Goal: Complete application form: Complete application form

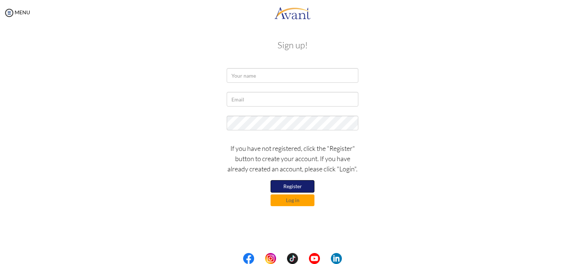
click at [298, 186] on button "Register" at bounding box center [293, 186] width 44 height 12
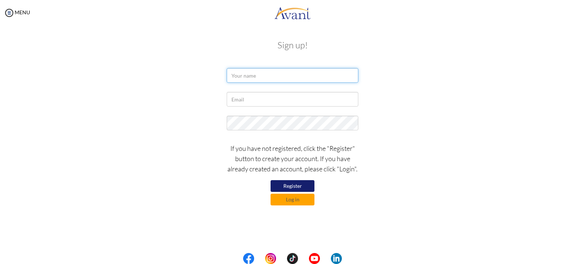
click at [260, 76] on input "text" at bounding box center [293, 75] width 132 height 15
type input "[PERSON_NAME]"
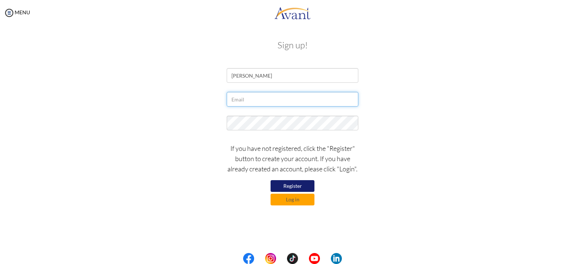
click at [241, 102] on input "text" at bounding box center [293, 99] width 132 height 15
click at [237, 99] on input "tuingamary@" at bounding box center [293, 99] width 132 height 15
click at [265, 99] on input "tungamary@" at bounding box center [293, 99] width 132 height 15
type input "[EMAIL_ADDRESS][DOMAIN_NAME]"
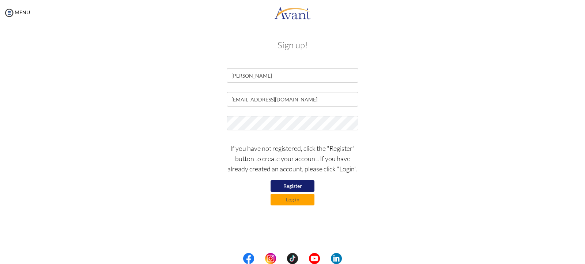
click at [297, 184] on button "Register" at bounding box center [293, 186] width 44 height 12
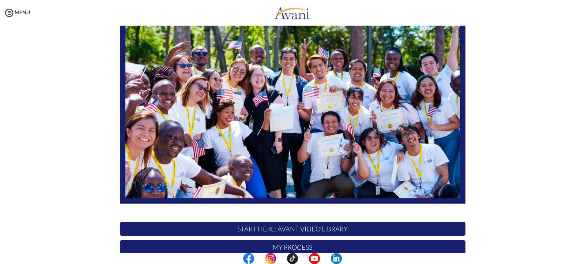
scroll to position [143, 0]
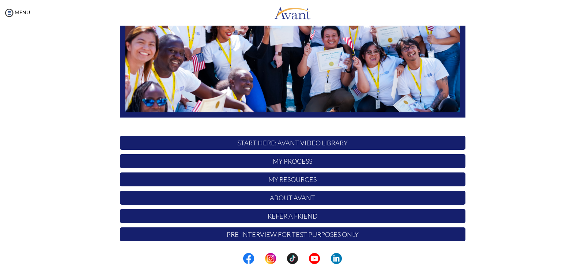
click at [0, 0] on div at bounding box center [0, 0] width 0 height 0
click at [291, 138] on p "START HERE: Avant Video Library" at bounding box center [293, 143] width 346 height 14
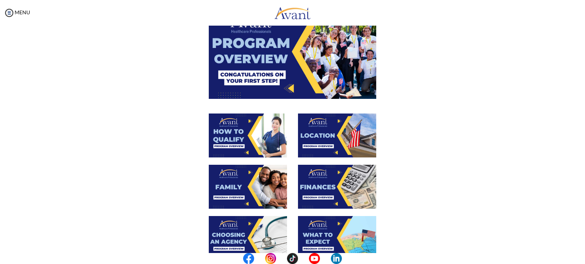
scroll to position [0, 0]
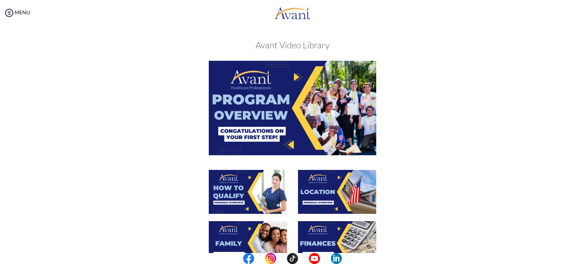
click at [235, 183] on img at bounding box center [248, 192] width 78 height 44
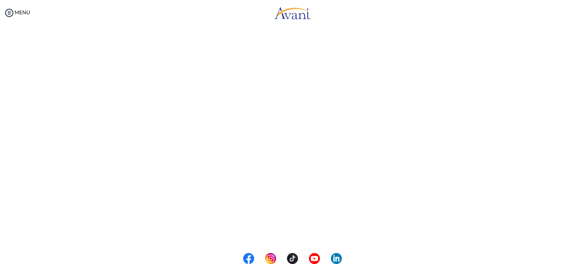
scroll to position [61, 0]
click at [505, 161] on body "Maintenance break. Please come back in 2 hours. MENU My Status What is the next…" at bounding box center [292, 132] width 585 height 264
click at [293, 233] on body "Maintenance break. Please come back in 2 hours. MENU My Status What is the next…" at bounding box center [292, 132] width 585 height 264
click at [282, 236] on button "Back to Avant Video Library" at bounding box center [293, 233] width 72 height 12
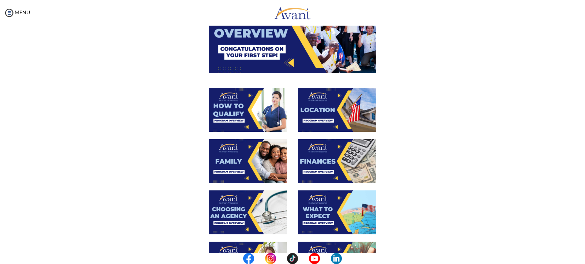
scroll to position [56, 0]
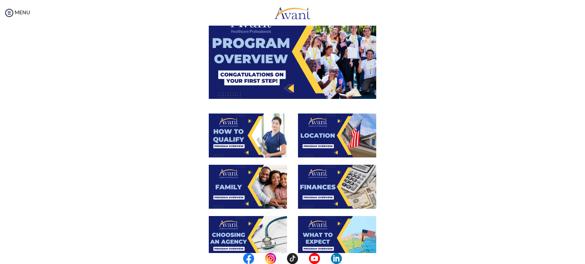
click at [227, 171] on img at bounding box center [248, 187] width 78 height 44
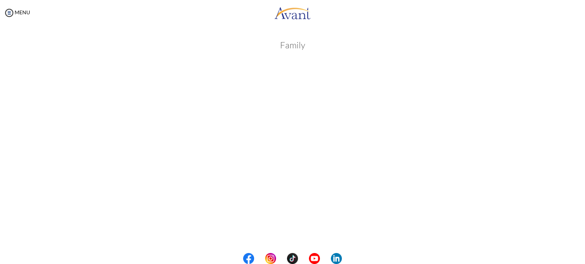
scroll to position [174, 0]
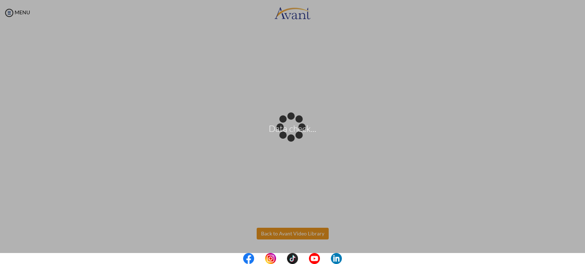
click at [294, 230] on body "Data check... Maintenance break. Please come back in 2 hours. MENU My Status Wh…" at bounding box center [292, 132] width 585 height 264
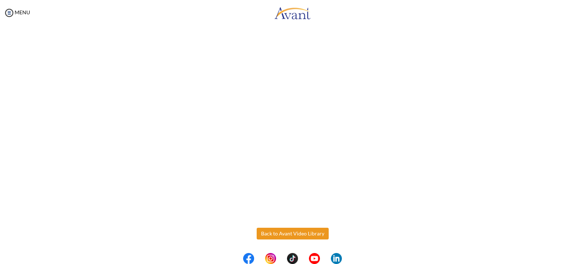
click at [294, 230] on button "Back to Avant Video Library" at bounding box center [293, 233] width 72 height 12
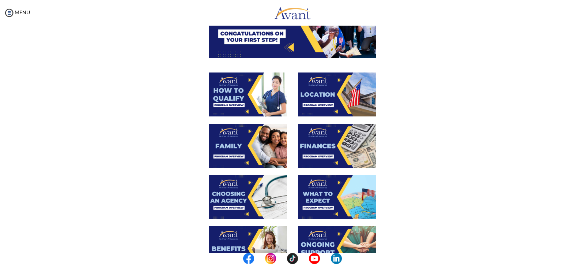
scroll to position [122, 0]
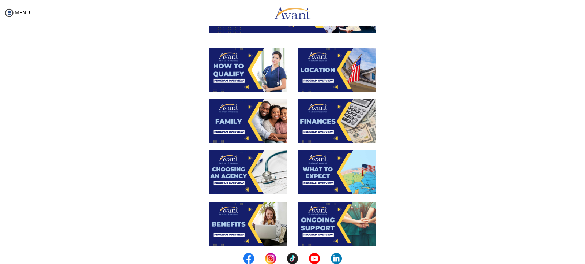
click at [225, 171] on img at bounding box center [248, 172] width 78 height 44
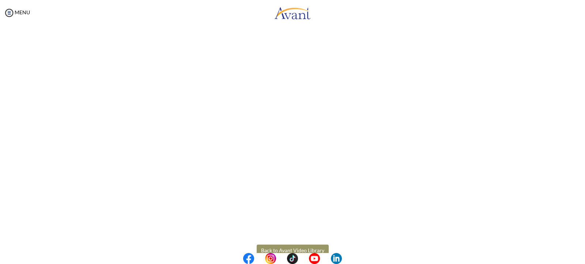
scroll to position [174, 0]
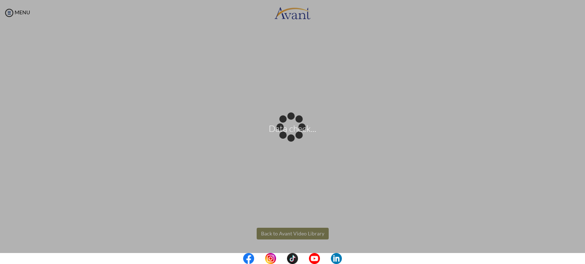
click at [298, 235] on body "Data check... Maintenance break. Please come back in 2 hours. MENU My Status Wh…" at bounding box center [292, 132] width 585 height 264
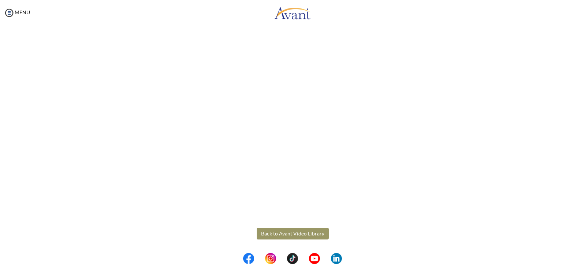
click at [296, 230] on button "Back to Avant Video Library" at bounding box center [293, 233] width 72 height 12
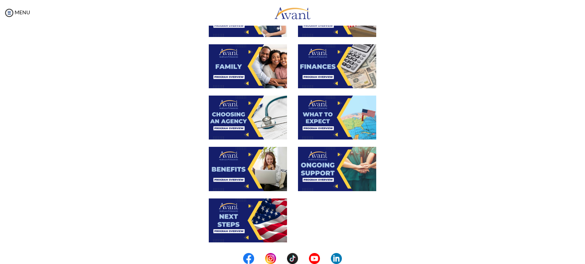
scroll to position [183, 0]
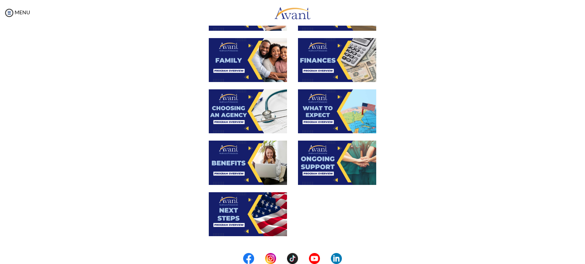
click at [235, 151] on img at bounding box center [248, 162] width 78 height 44
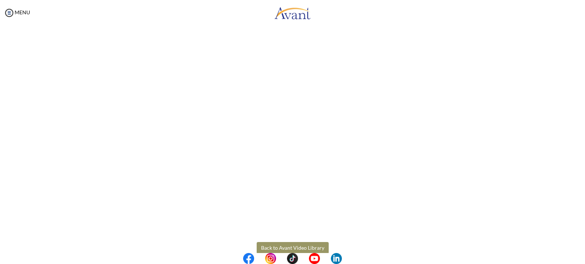
scroll to position [174, 0]
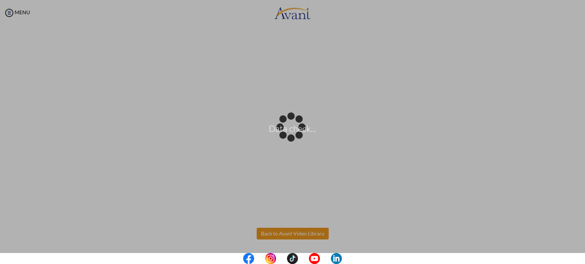
click at [282, 232] on body "Data check... Maintenance break. Please come back in 2 hours. MENU My Status Wh…" at bounding box center [292, 132] width 585 height 264
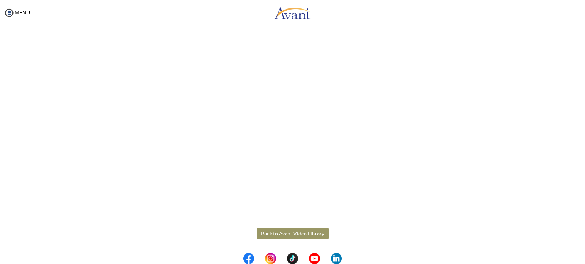
click at [275, 225] on div "Benefits Back to Avant Video Library" at bounding box center [293, 70] width 428 height 423
click at [278, 233] on button "Back to Avant Video Library" at bounding box center [293, 233] width 72 height 12
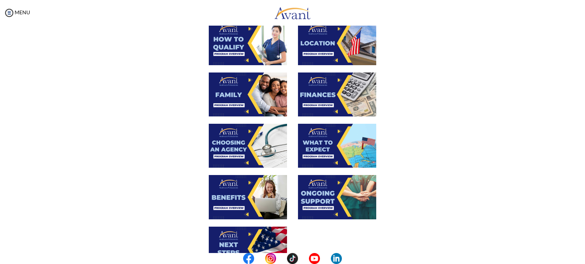
scroll to position [239, 0]
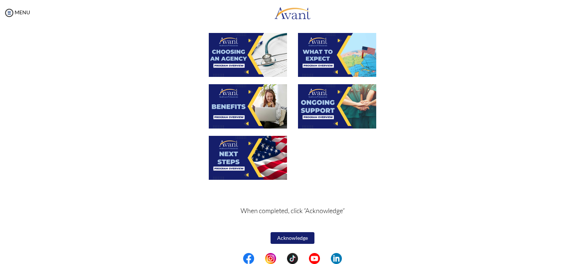
click at [239, 151] on img at bounding box center [248, 158] width 78 height 44
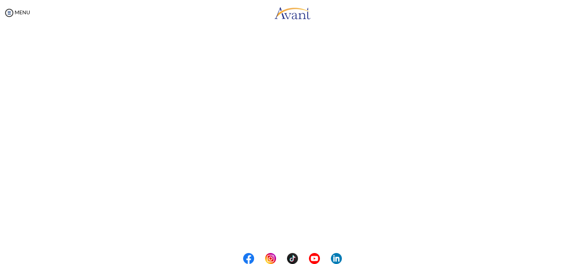
scroll to position [174, 0]
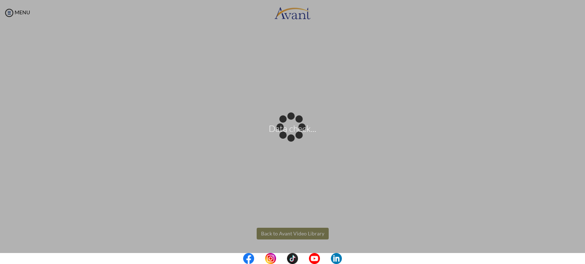
click at [280, 230] on body "Data check... Maintenance break. Please come back in 2 hours. MENU My Status Wh…" at bounding box center [292, 132] width 585 height 264
click at [276, 234] on body "Data check... Maintenance break. Please come back in 2 hours. MENU My Status Wh…" at bounding box center [292, 132] width 585 height 264
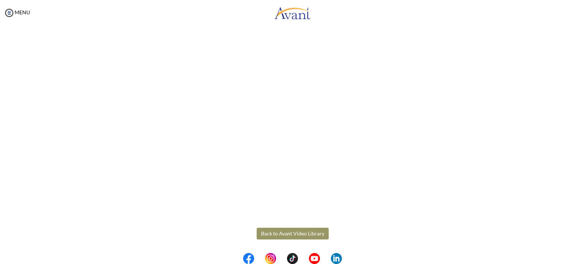
click at [272, 230] on button "Back to Avant Video Library" at bounding box center [293, 233] width 72 height 12
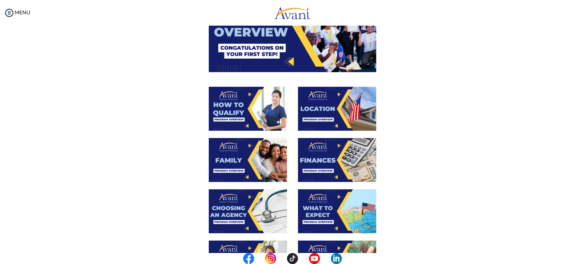
scroll to position [56, 0]
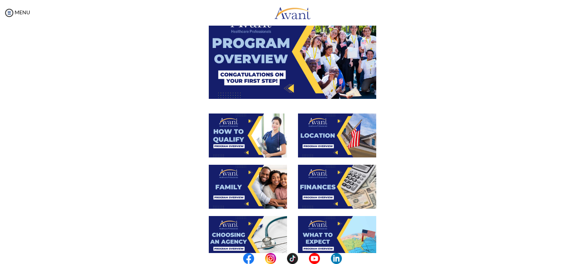
click at [330, 127] on img at bounding box center [337, 135] width 78 height 44
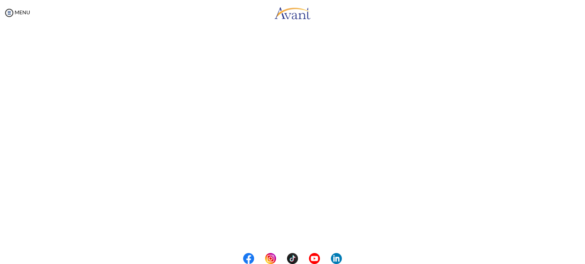
scroll to position [96, 0]
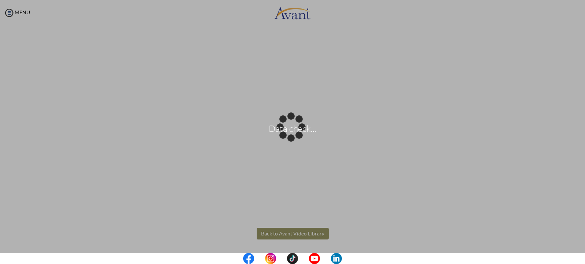
click at [282, 230] on body "Data check... Maintenance break. Please come back in 2 hours. MENU My Status Wh…" at bounding box center [292, 132] width 585 height 264
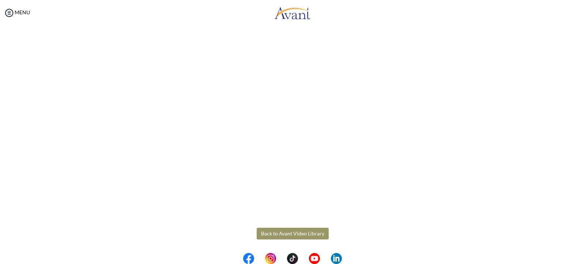
click at [282, 230] on button "Back to Avant Video Library" at bounding box center [293, 233] width 72 height 12
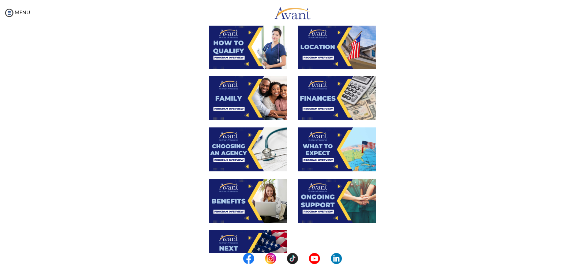
scroll to position [117, 0]
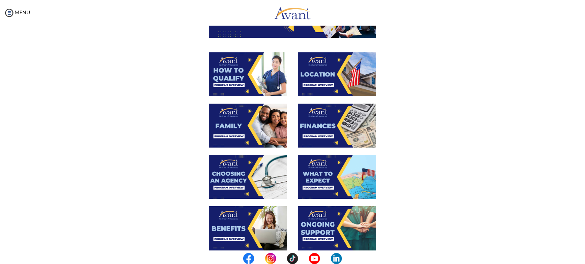
click at [320, 125] on img at bounding box center [337, 125] width 78 height 44
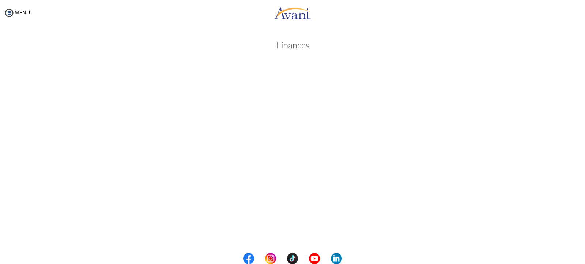
scroll to position [96, 0]
click at [275, 234] on body "Maintenance break. Please come back in 2 hours. MENU My Status What is the next…" at bounding box center [292, 132] width 585 height 264
click at [275, 232] on button "Back to Avant Video Library" at bounding box center [293, 233] width 72 height 12
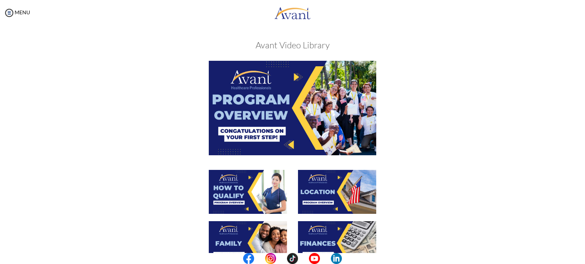
scroll to position [183, 0]
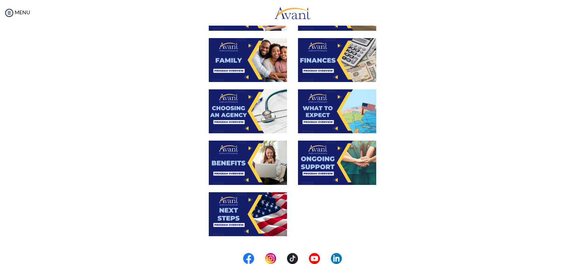
click at [317, 110] on img at bounding box center [337, 111] width 78 height 44
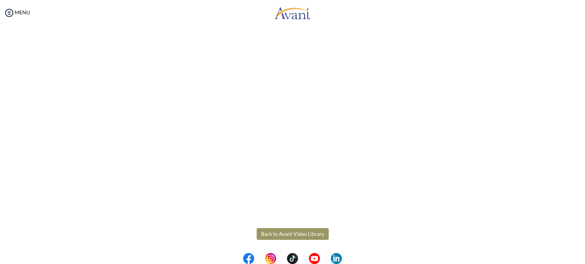
scroll to position [174, 0]
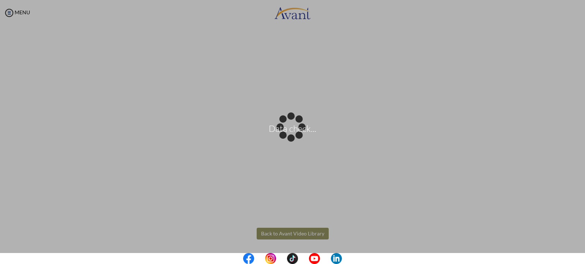
click at [292, 228] on body "Data check... Maintenance break. Please come back in 2 hours. MENU My Status Wh…" at bounding box center [292, 132] width 585 height 264
click at [292, 137] on div "Data check..." at bounding box center [292, 132] width 10 height 10
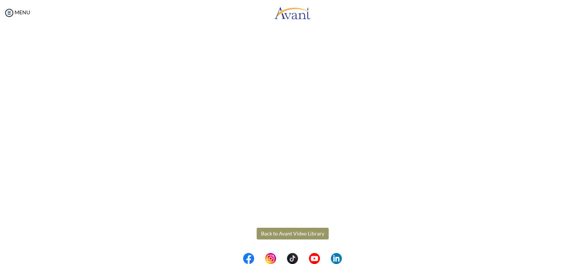
click at [279, 232] on button "Back to Avant Video Library" at bounding box center [293, 233] width 72 height 12
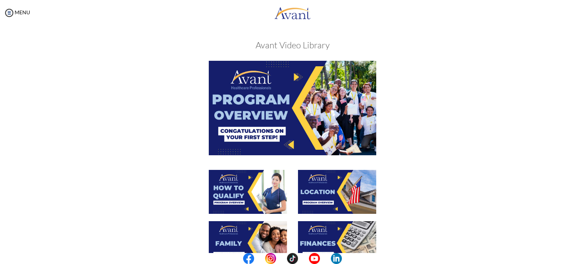
scroll to position [183, 0]
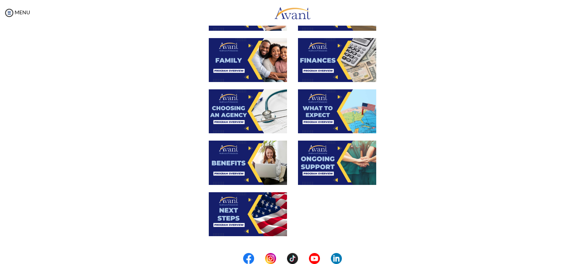
click at [315, 161] on img at bounding box center [337, 162] width 78 height 44
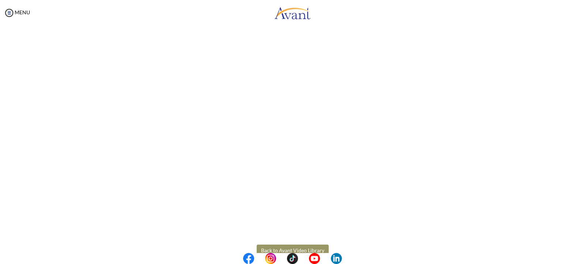
scroll to position [174, 0]
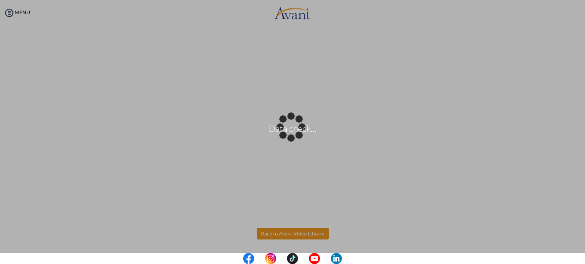
click at [287, 234] on body "Data check... Maintenance break. Please come back in 2 hours. MENU My Status Wh…" at bounding box center [292, 132] width 585 height 264
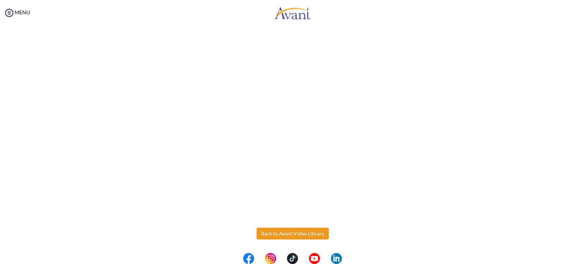
click at [287, 234] on button "Back to Avant Video Library" at bounding box center [293, 233] width 72 height 12
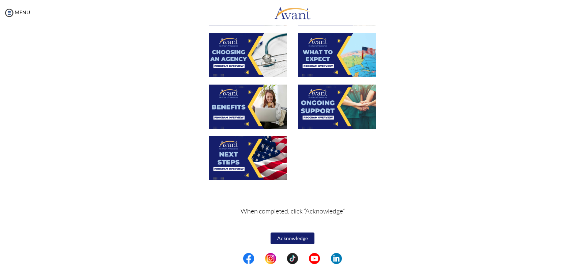
scroll to position [239, 0]
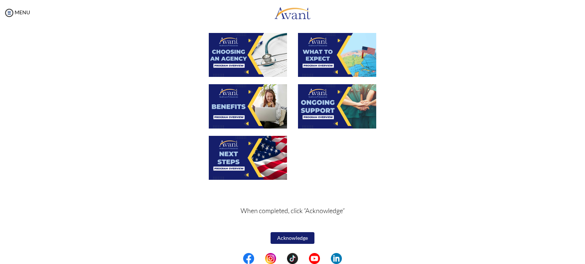
click at [284, 234] on button "Acknowledge" at bounding box center [293, 238] width 44 height 12
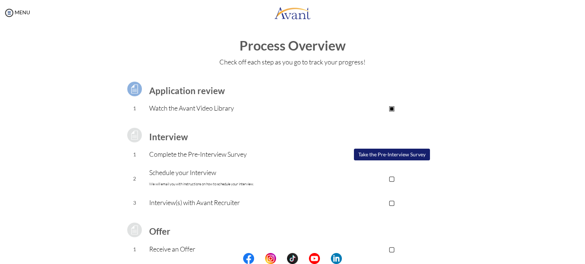
scroll to position [0, 0]
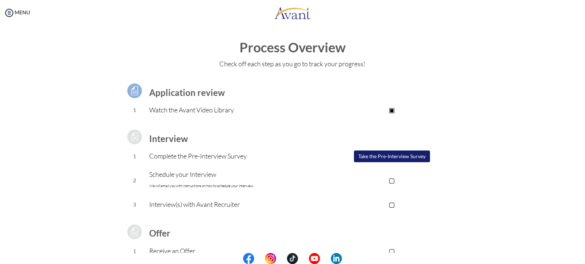
click at [380, 154] on button "Take the Pre-Interview Survey" at bounding box center [392, 156] width 76 height 12
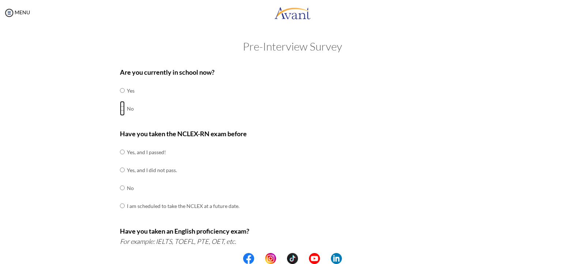
click at [120, 108] on input "radio" at bounding box center [122, 108] width 5 height 15
radio input "true"
click at [120, 188] on input "radio" at bounding box center [122, 187] width 5 height 15
radio input "true"
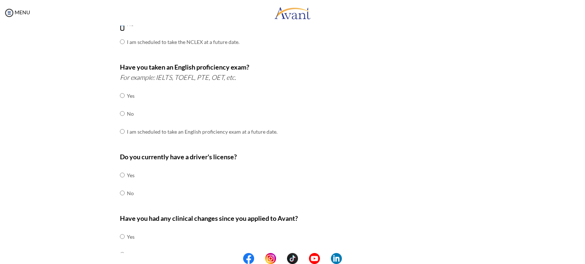
scroll to position [183, 0]
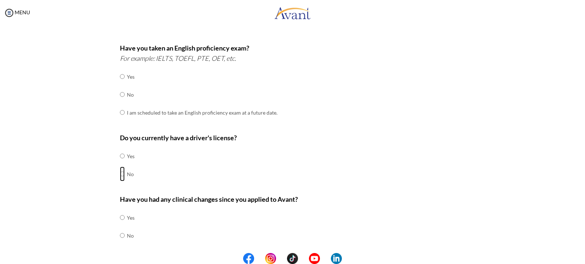
click at [121, 175] on input "radio" at bounding box center [122, 173] width 5 height 15
radio input "true"
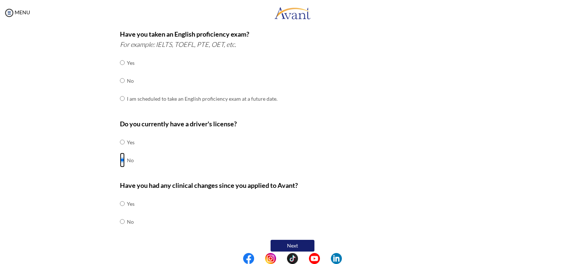
scroll to position [204, 0]
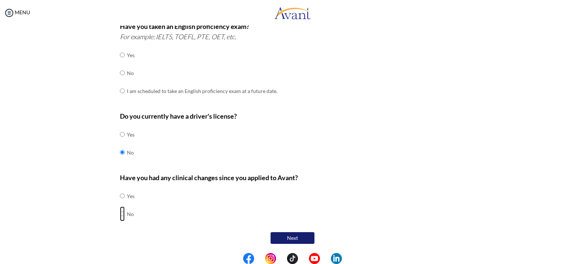
click at [120, 212] on input "radio" at bounding box center [122, 213] width 5 height 15
radio input "true"
click at [282, 236] on button "Next" at bounding box center [293, 238] width 44 height 12
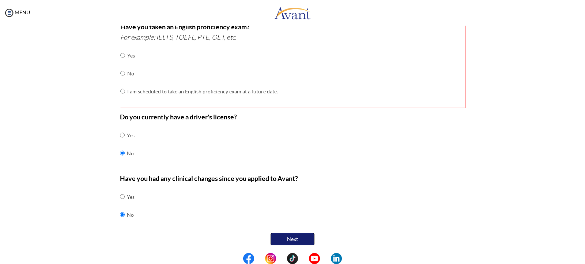
scroll to position [196, 0]
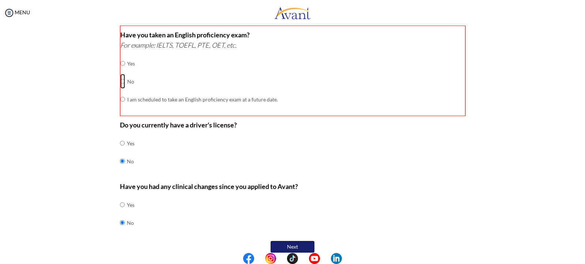
click at [120, 82] on input "radio" at bounding box center [122, 81] width 5 height 15
radio input "true"
click at [287, 244] on button "Next" at bounding box center [293, 247] width 44 height 12
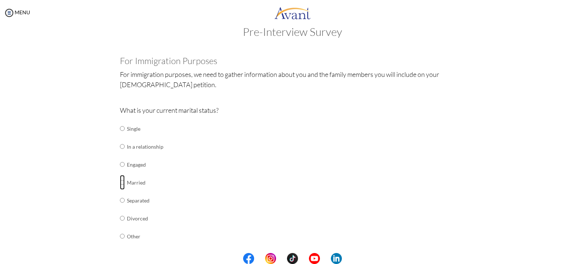
click at [120, 183] on input "radio" at bounding box center [122, 182] width 5 height 15
radio input "true"
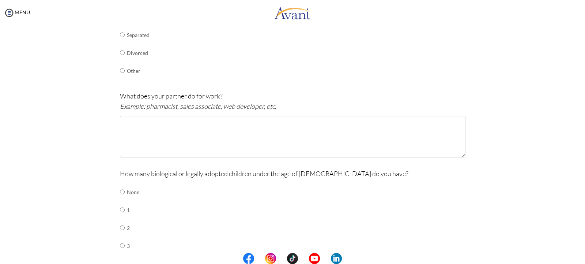
scroll to position [197, 0]
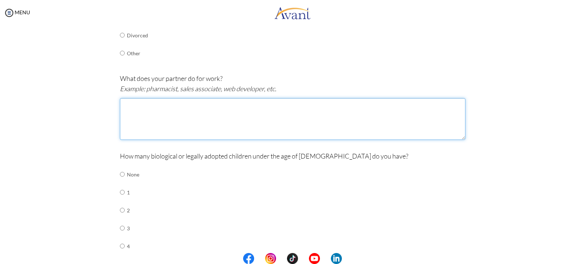
click at [132, 116] on textarea at bounding box center [293, 119] width 346 height 42
type textarea "nurse"
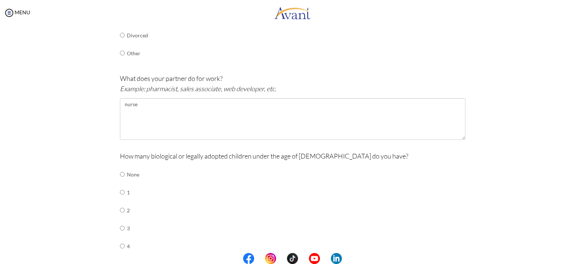
click at [125, 208] on td at bounding box center [126, 210] width 2 height 18
click at [120, 209] on input "radio" at bounding box center [122, 210] width 5 height 15
radio input "true"
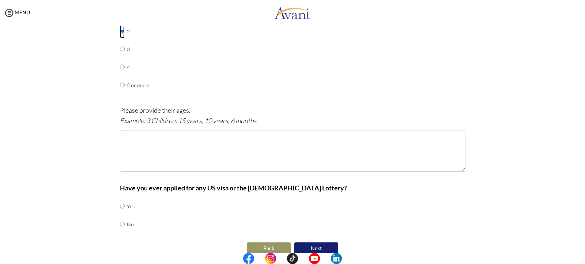
scroll to position [380, 0]
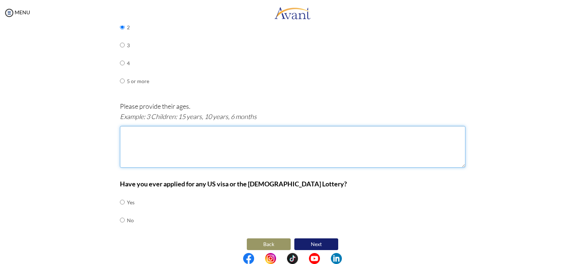
click at [133, 140] on textarea at bounding box center [293, 147] width 346 height 42
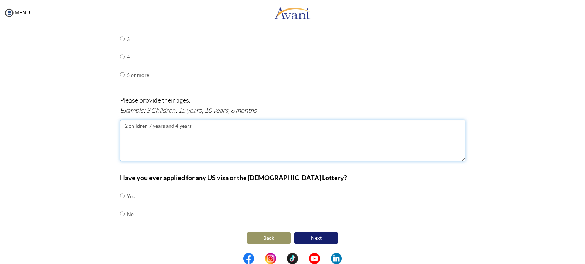
type textarea "2 children 7 years and 4 years"
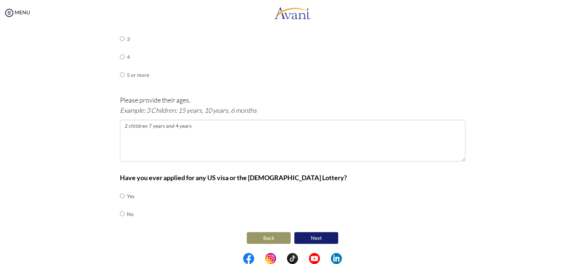
click at [125, 210] on td at bounding box center [126, 214] width 2 height 18
click at [121, 211] on input "radio" at bounding box center [122, 213] width 5 height 15
radio input "true"
click at [301, 235] on button "Next" at bounding box center [316, 238] width 44 height 12
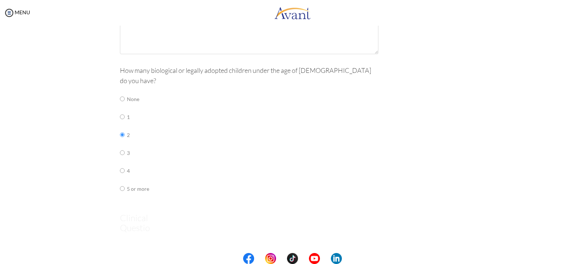
scroll to position [15, 0]
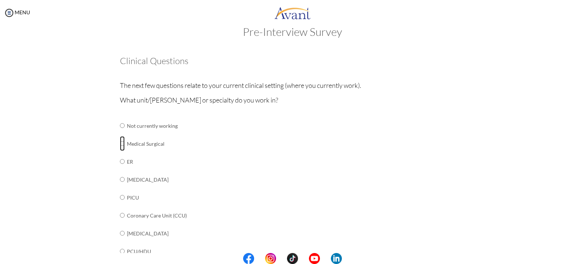
click at [120, 146] on input "radio" at bounding box center [122, 143] width 5 height 15
radio input "true"
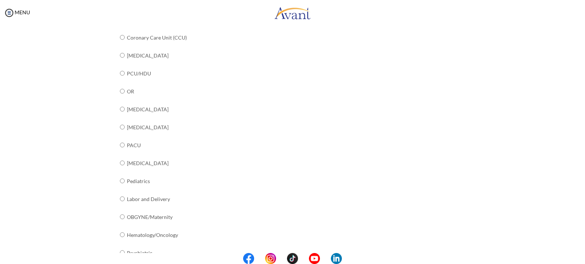
scroll to position [267, 0]
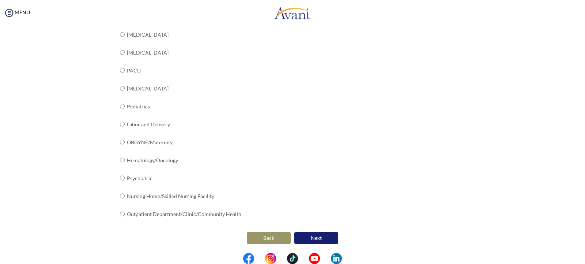
click at [313, 236] on button "Next" at bounding box center [316, 238] width 44 height 12
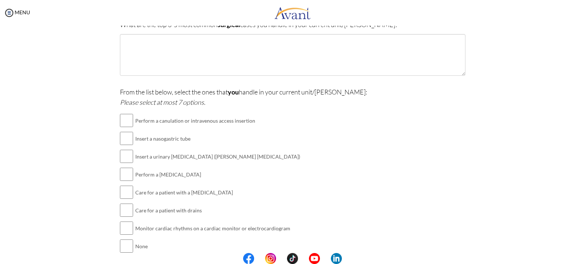
scroll to position [175, 0]
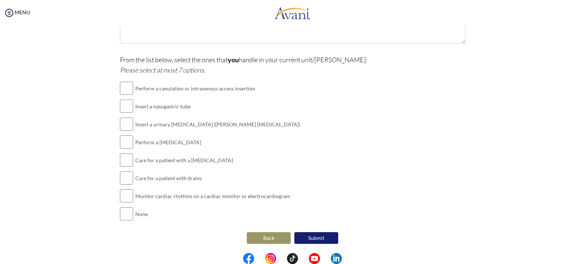
drag, startPoint x: 0, startPoint y: 57, endPoint x: 0, endPoint y: 52, distance: 4.4
click at [0, 59] on div "My Status What is the next step? We would like you to watch the introductory vi…" at bounding box center [292, 158] width 585 height 264
click at [262, 236] on button "Back" at bounding box center [269, 238] width 44 height 12
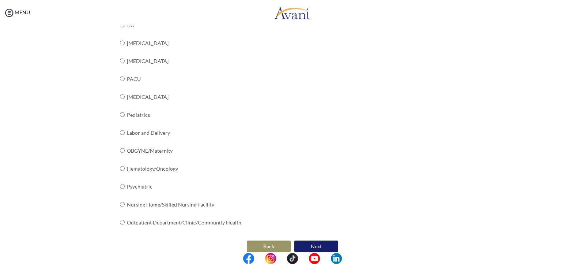
scroll to position [267, 0]
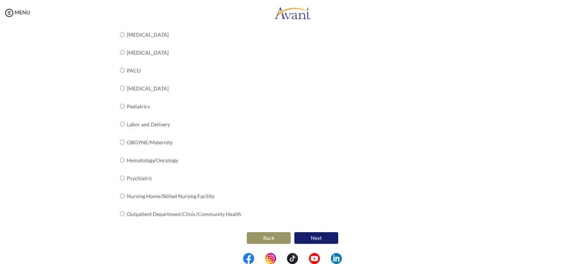
click at [315, 234] on button "Next" at bounding box center [316, 238] width 44 height 12
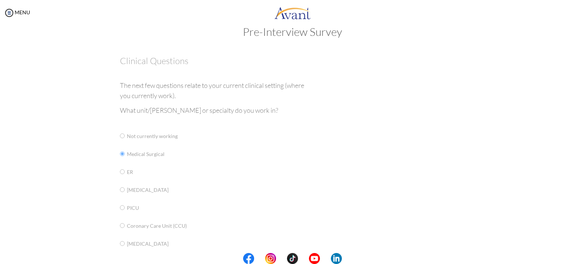
scroll to position [15, 0]
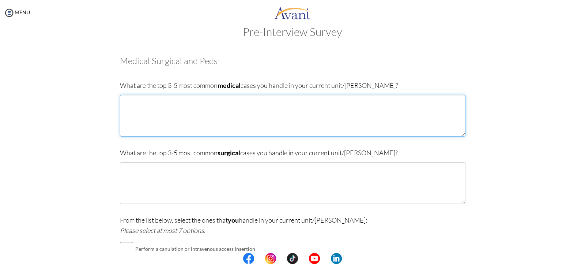
click at [128, 108] on textarea at bounding box center [293, 116] width 346 height 42
click at [165, 124] on textarea "1 diabetes 2 hypertension 3 pneumonia amputees clients" at bounding box center [293, 116] width 346 height 42
click at [120, 121] on textarea "1 diabetes 2 hypertension 3 pneumonia amputees" at bounding box center [293, 116] width 346 height 42
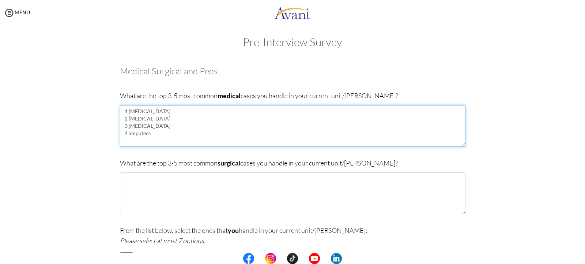
scroll to position [0, 0]
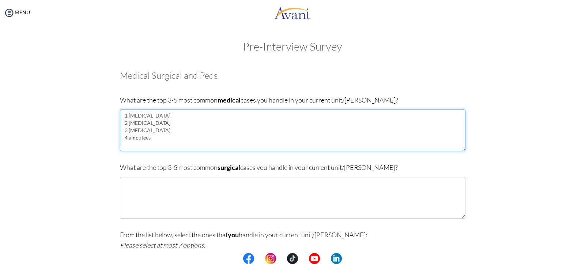
click at [149, 137] on textarea "1 diabetes 2 hypertension 3 pneumonia 4 amputees" at bounding box center [293, 130] width 346 height 42
type textarea "1 diabetes 2 hypertension 3 pneumonia 4 sickle cell disease"
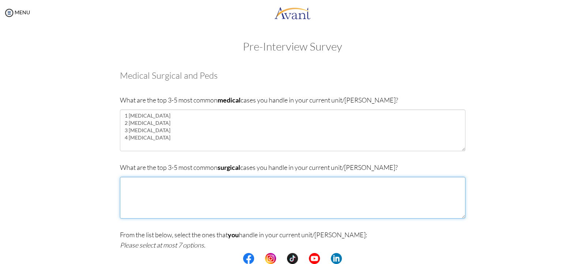
click at [146, 189] on textarea at bounding box center [293, 198] width 346 height 42
click at [120, 188] on textarea "1amputees" at bounding box center [293, 198] width 346 height 42
drag, startPoint x: 130, startPoint y: 188, endPoint x: 188, endPoint y: 200, distance: 59.9
click at [188, 200] on textarea "1amputees" at bounding box center [293, 198] width 346 height 42
click at [120, 183] on textarea "amputees" at bounding box center [293, 198] width 346 height 42
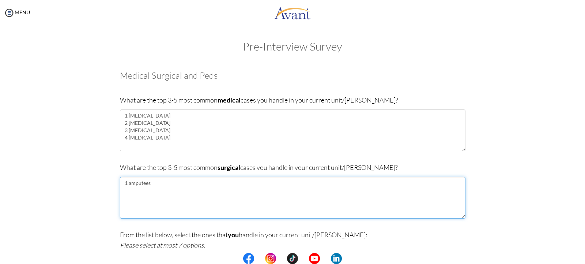
click at [165, 187] on textarea "1 amputees" at bounding box center [293, 198] width 346 height 42
click at [151, 188] on textarea "1 amputees" at bounding box center [293, 198] width 346 height 42
click at [150, 184] on textarea "1 amputees" at bounding box center [293, 198] width 346 height 42
click at [129, 194] on textarea "1 amputees 2 thyroidectomy patients 3 3 appendicitis" at bounding box center [293, 198] width 346 height 42
click at [156, 199] on textarea "1 amputees 2 thyroidectomy patients 3 appendicitis" at bounding box center [293, 198] width 346 height 42
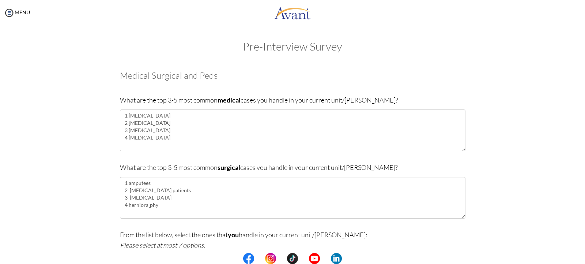
drag, startPoint x: 145, startPoint y: 189, endPoint x: 102, endPoint y: 164, distance: 49.5
click at [102, 164] on div "Are you currently in school now? Yes No Have you taken the NCLEX-RN exam before…" at bounding box center [293, 241] width 428 height 357
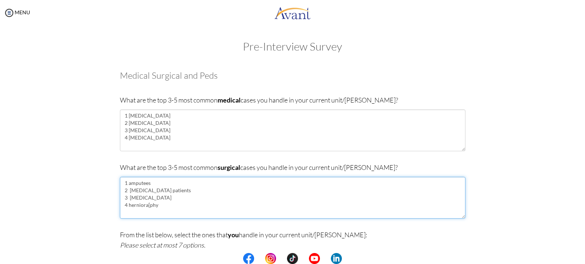
click at [163, 203] on textarea "1 amputees 2 thyroidectomy patients 3 appendicitis 4 herniora[phy" at bounding box center [293, 198] width 346 height 42
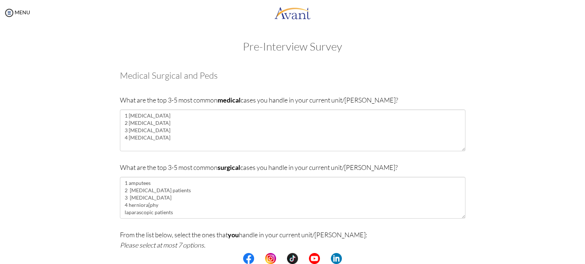
drag, startPoint x: 129, startPoint y: 214, endPoint x: 73, endPoint y: 147, distance: 87.7
click at [73, 147] on div "Pre-Interview Survey Are you currently in school now? Yes No Have you taken the…" at bounding box center [292, 248] width 570 height 416
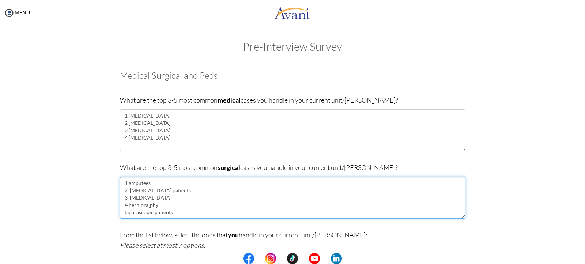
click at [151, 185] on textarea "1 amputees 2 thyroidectomy patients 3 appendicitis 4 herniora[phy laparascopic …" at bounding box center [293, 198] width 346 height 42
click at [120, 213] on textarea "1 hystectomy 2 thyroidectomy patients 3 appendicitis 4 herniora[phy laparascopi…" at bounding box center [293, 198] width 346 height 42
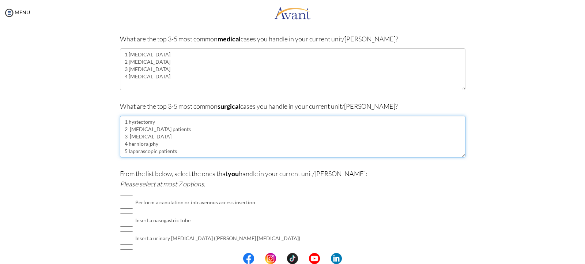
type textarea "1 hystectomy 2 thyroidectomy patients 3 appendicitis 4 herniora[phy 5 laparasco…"
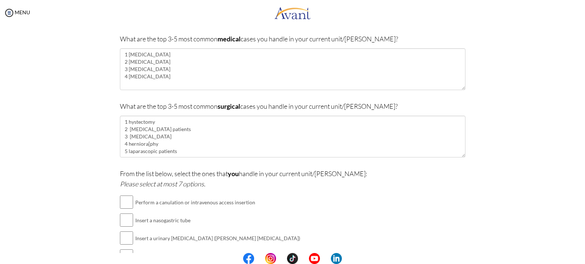
drag, startPoint x: 29, startPoint y: 48, endPoint x: 22, endPoint y: 49, distance: 7.7
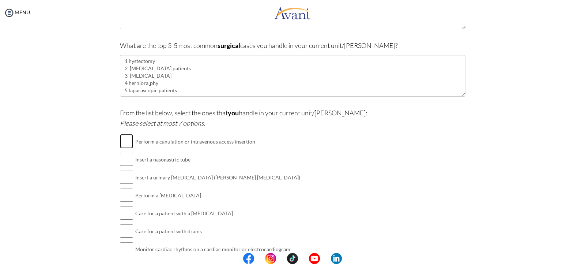
click at [124, 140] on input "checkbox" at bounding box center [126, 141] width 13 height 15
checkbox input "true"
click at [123, 156] on input "checkbox" at bounding box center [126, 159] width 13 height 15
checkbox input "true"
click at [122, 177] on input "checkbox" at bounding box center [126, 177] width 13 height 15
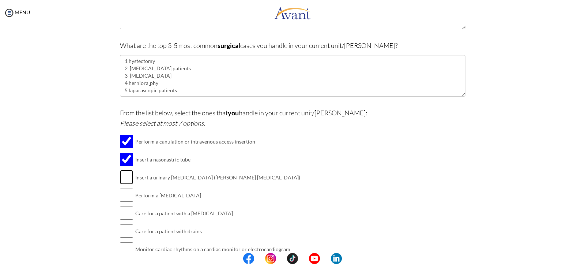
checkbox input "true"
click at [123, 197] on input "checkbox" at bounding box center [126, 195] width 13 height 15
checkbox input "true"
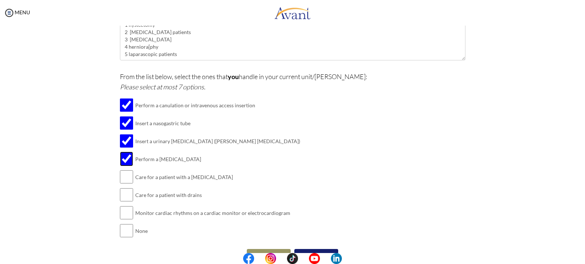
scroll to position [175, 0]
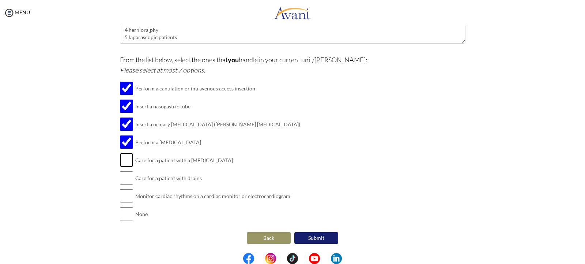
click at [123, 158] on input "checkbox" at bounding box center [126, 159] width 13 height 15
checkbox input "true"
click at [123, 174] on input "checkbox" at bounding box center [126, 177] width 13 height 15
checkbox input "true"
click at [123, 193] on input "checkbox" at bounding box center [126, 195] width 13 height 15
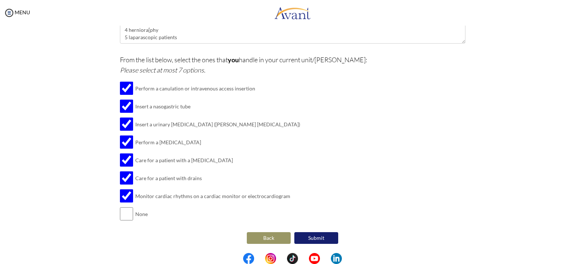
drag, startPoint x: 88, startPoint y: 165, endPoint x: 92, endPoint y: 167, distance: 3.9
click at [89, 166] on div "Are you currently in school now? Yes No Have you taken the NCLEX-RN exam before…" at bounding box center [293, 66] width 428 height 357
click at [123, 190] on input "checkbox" at bounding box center [126, 195] width 13 height 15
checkbox input "false"
click at [313, 237] on button "Submit" at bounding box center [316, 238] width 44 height 12
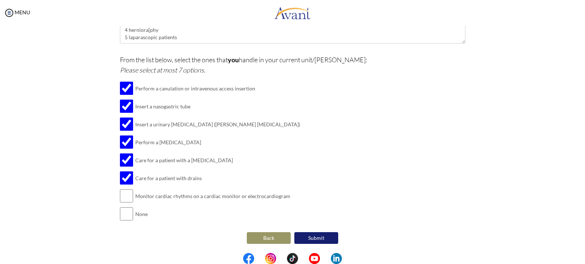
scroll to position [0, 0]
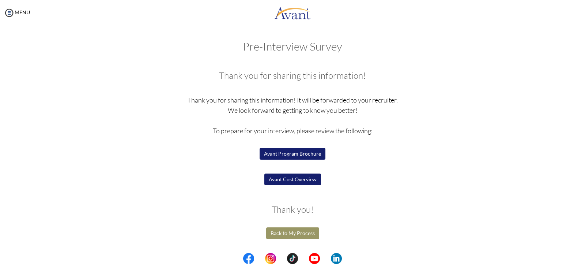
click at [299, 179] on button "Avant Cost Overview" at bounding box center [292, 179] width 57 height 12
